Goal: Task Accomplishment & Management: Use online tool/utility

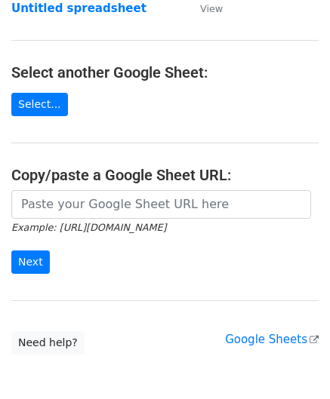
scroll to position [151, 0]
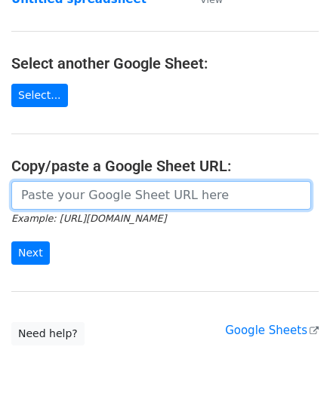
click at [82, 204] on input "url" at bounding box center [161, 195] width 300 height 29
paste input "[URL][DOMAIN_NAME]"
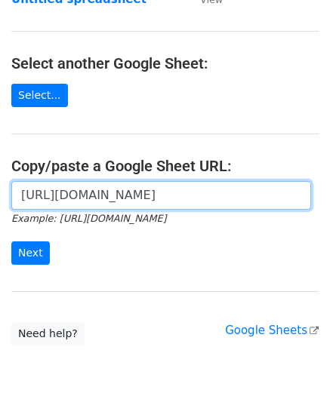
scroll to position [0, 327]
type input "[URL][DOMAIN_NAME]"
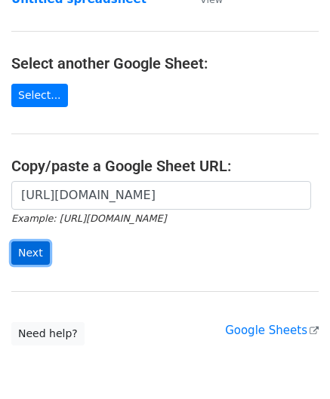
scroll to position [0, 0]
click at [27, 244] on input "Next" at bounding box center [30, 253] width 38 height 23
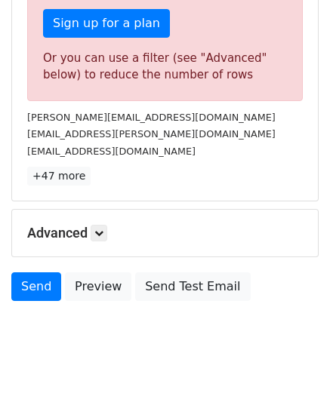
scroll to position [509, 0]
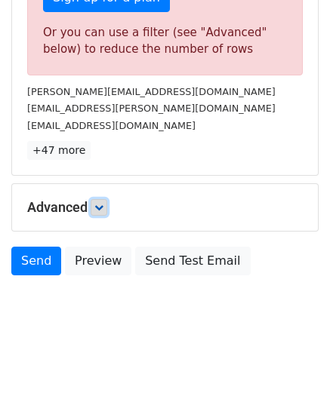
click at [103, 203] on icon at bounding box center [98, 207] width 9 height 9
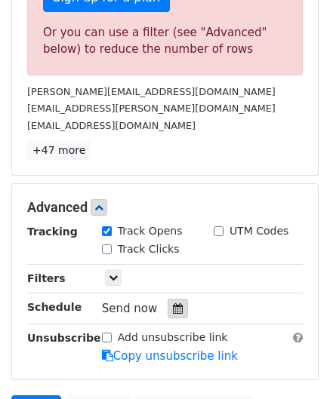
click at [175, 300] on div at bounding box center [178, 309] width 20 height 20
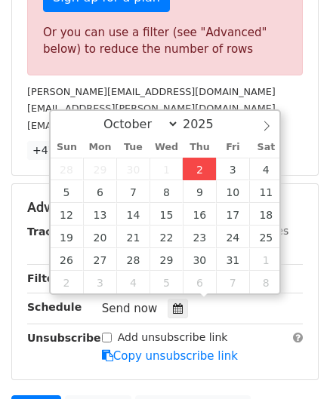
type input "2025-10-02 12:00"
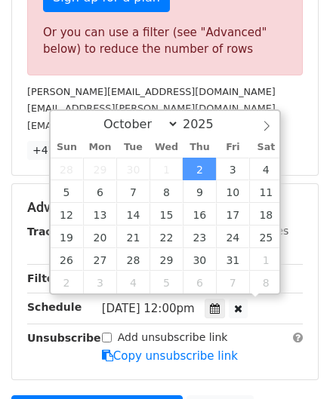
scroll to position [0, 0]
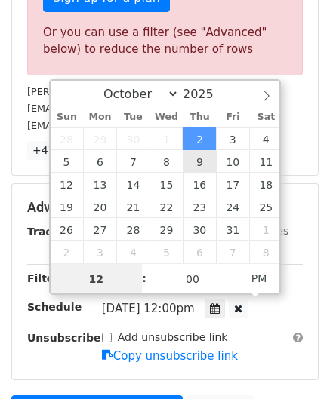
paste input "8"
type input "8"
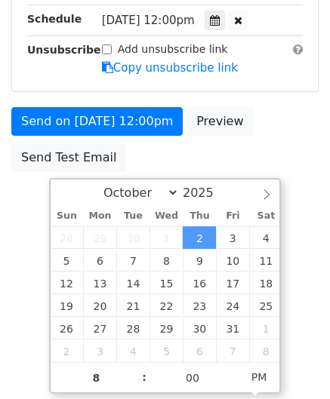
type input "2025-10-02 20:00"
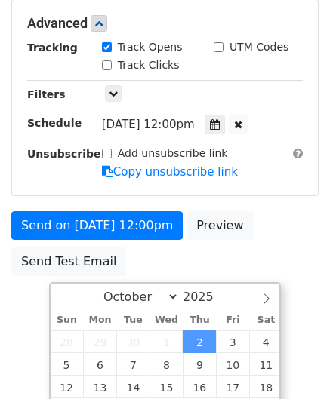
click at [306, 287] on html "New Campaign Daily emails left: 6 Google Sheet: Untitled spreadsheet Variables …" at bounding box center [165, 49] width 330 height 711
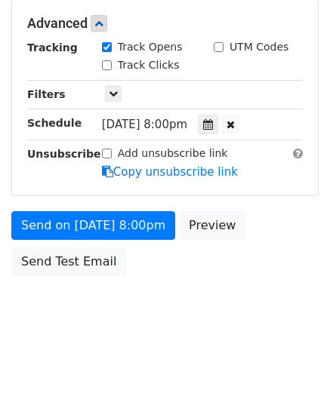
scroll to position [692, 0]
